Goal: Information Seeking & Learning: Learn about a topic

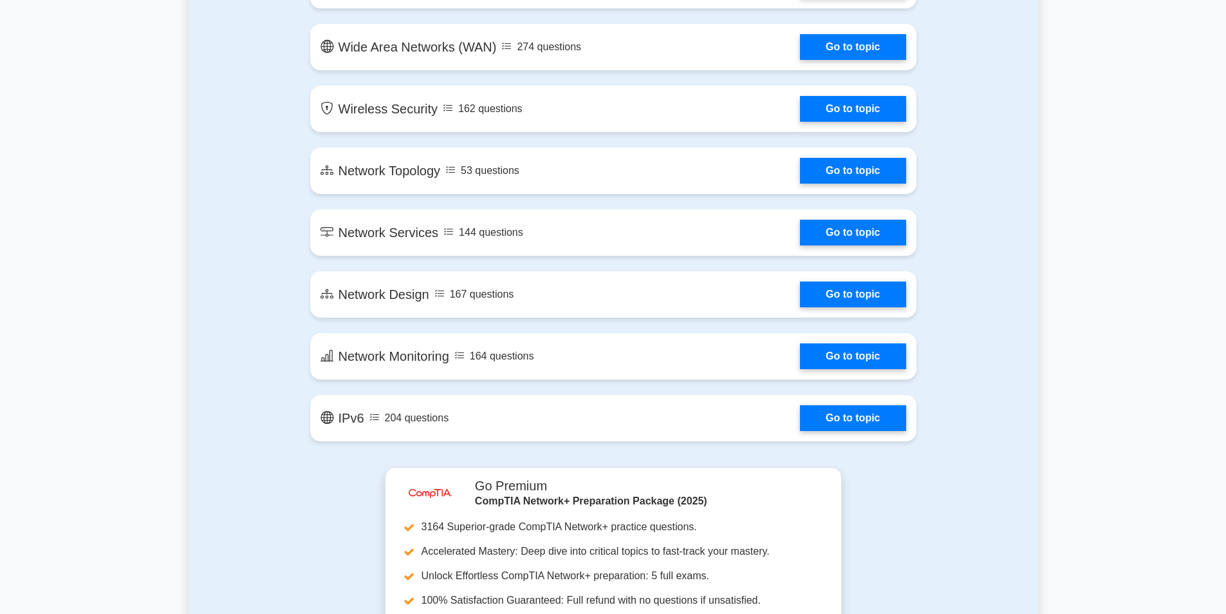
scroll to position [1803, 0]
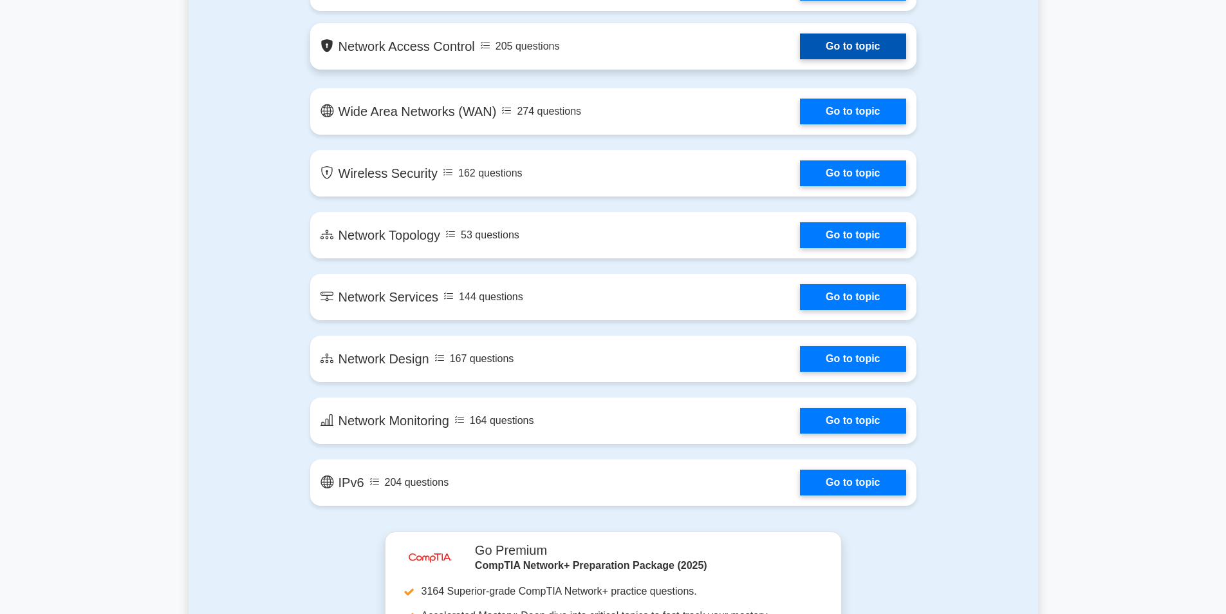
click at [848, 41] on link "Go to topic" at bounding box center [853, 46] width 106 height 26
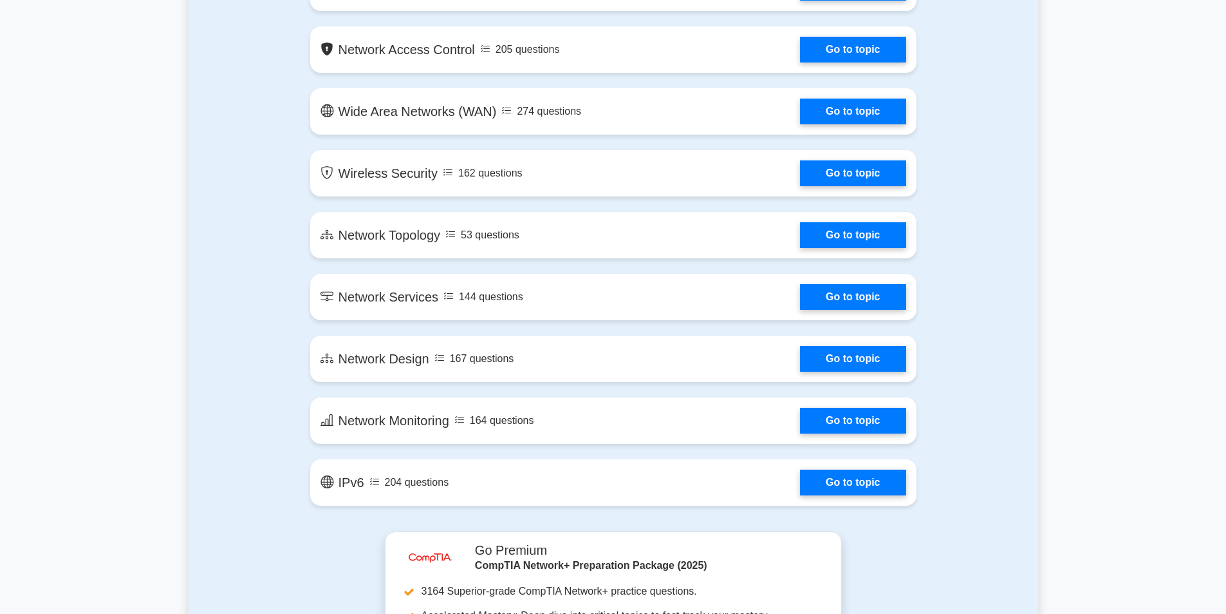
drag, startPoint x: 1206, startPoint y: 20, endPoint x: 1197, endPoint y: 36, distance: 18.1
click at [1197, 36] on main "image/svg+xml Ace Your CompTIA Network+ Exam with Confidence Join 10,000+ succe…" at bounding box center [613, 63] width 1226 height 3649
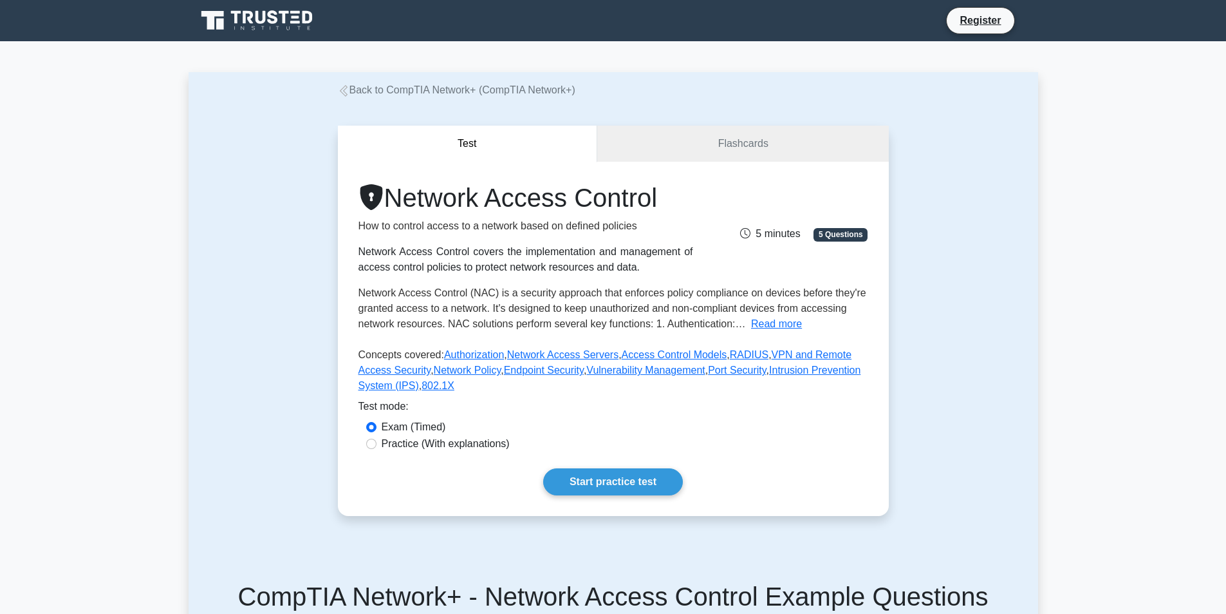
click at [646, 508] on div "Network Access Control How to control access to a network based on defined poli…" at bounding box center [613, 339] width 551 height 354
click at [635, 466] on div "Network Access Control How to control access to a network based on defined poli…" at bounding box center [613, 339] width 551 height 354
click at [616, 494] on div "Network Access Control How to control access to a network based on defined poli…" at bounding box center [613, 339] width 551 height 354
click at [617, 493] on link "Start practice test" at bounding box center [613, 481] width 140 height 27
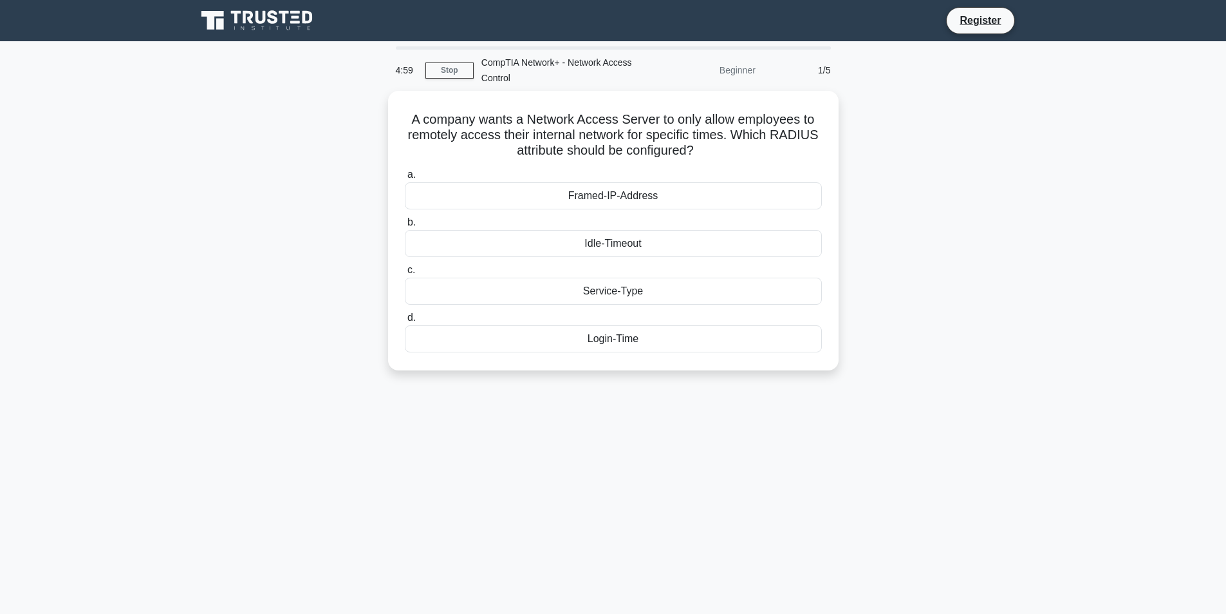
drag, startPoint x: 614, startPoint y: 463, endPoint x: 624, endPoint y: 465, distance: 11.1
click at [614, 463] on div "4:59 Stop CompTIA Network+ - Network Access Control Beginner 1/5 A company want…" at bounding box center [614, 368] width 850 height 644
click at [629, 465] on div "4:58 Stop CompTIA Network+ - Network Access Control Beginner 1/5 A company want…" at bounding box center [614, 368] width 850 height 644
drag, startPoint x: 632, startPoint y: 464, endPoint x: 630, endPoint y: 491, distance: 26.4
click at [630, 491] on div "4:58 Stop CompTIA Network+ - Network Access Control Beginner 1/5 A company want…" at bounding box center [614, 368] width 850 height 644
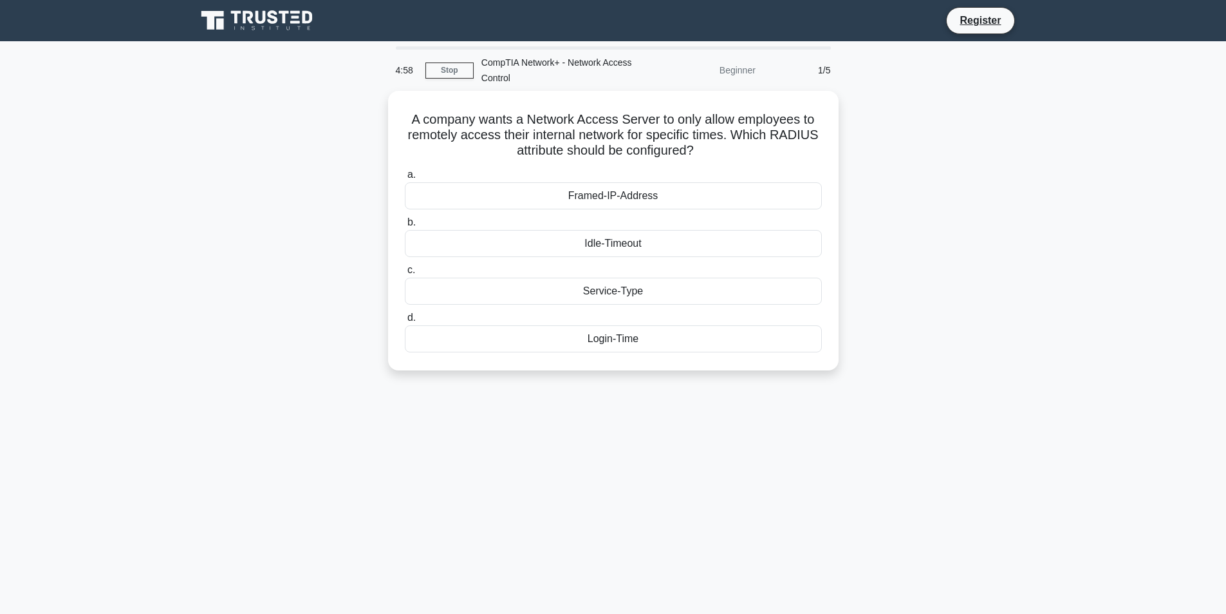
click at [632, 498] on div "4:58 Stop CompTIA Network+ - Network Access Control Beginner 1/5 A company want…" at bounding box center [614, 368] width 850 height 644
click at [631, 498] on div "4:58 Stop CompTIA Network+ - Network Access Control Beginner 1/5 A company want…" at bounding box center [614, 368] width 850 height 644
